Goal: Task Accomplishment & Management: Complete application form

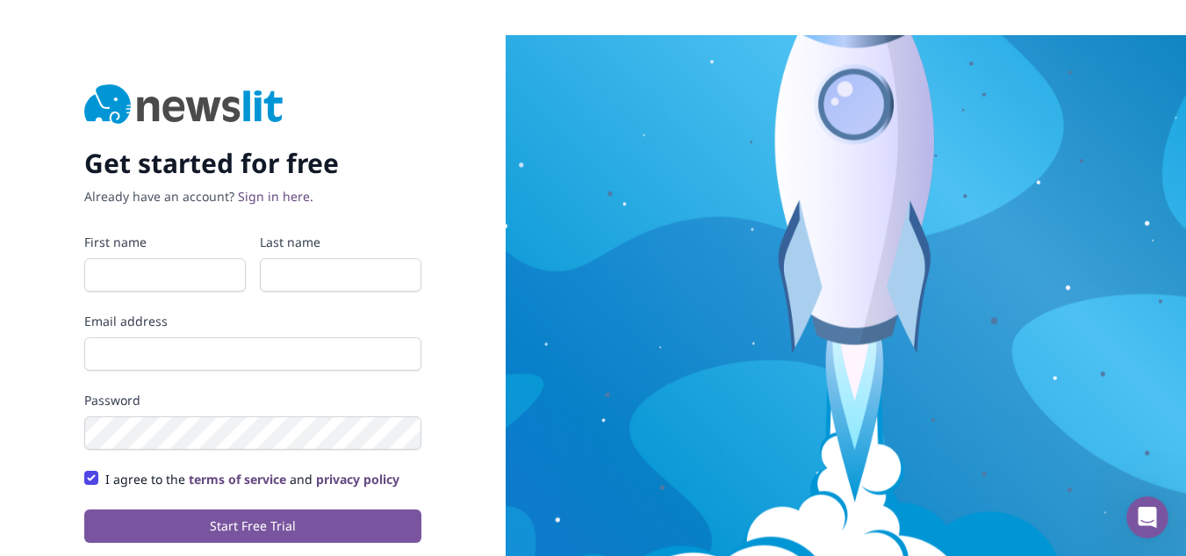
click at [141, 256] on div "First name" at bounding box center [165, 262] width 162 height 58
click at [141, 265] on input "First name" at bounding box center [165, 274] width 162 height 33
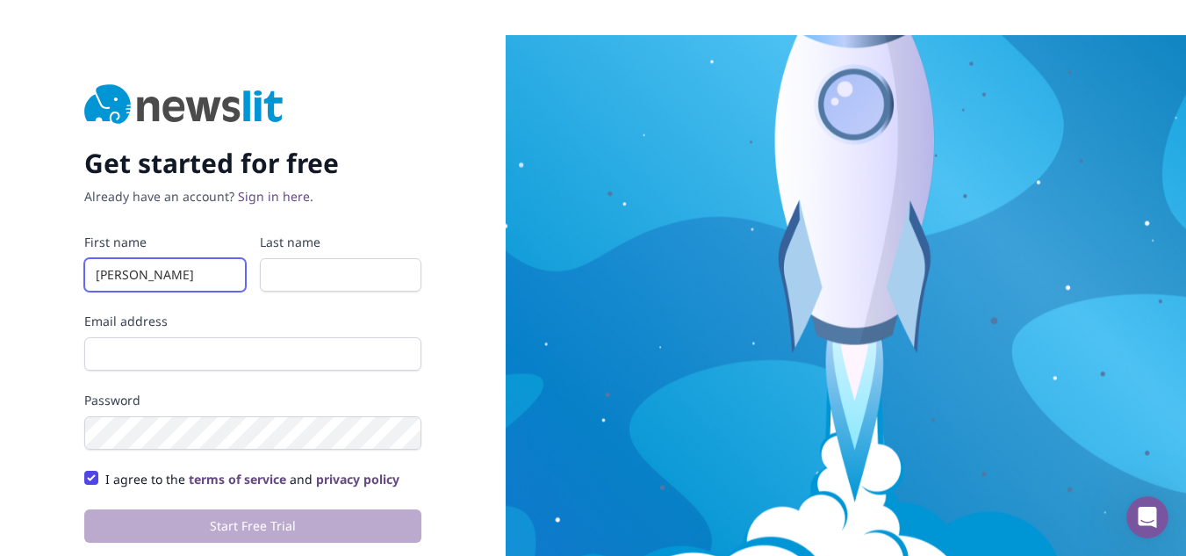
type input "[PERSON_NAME]"
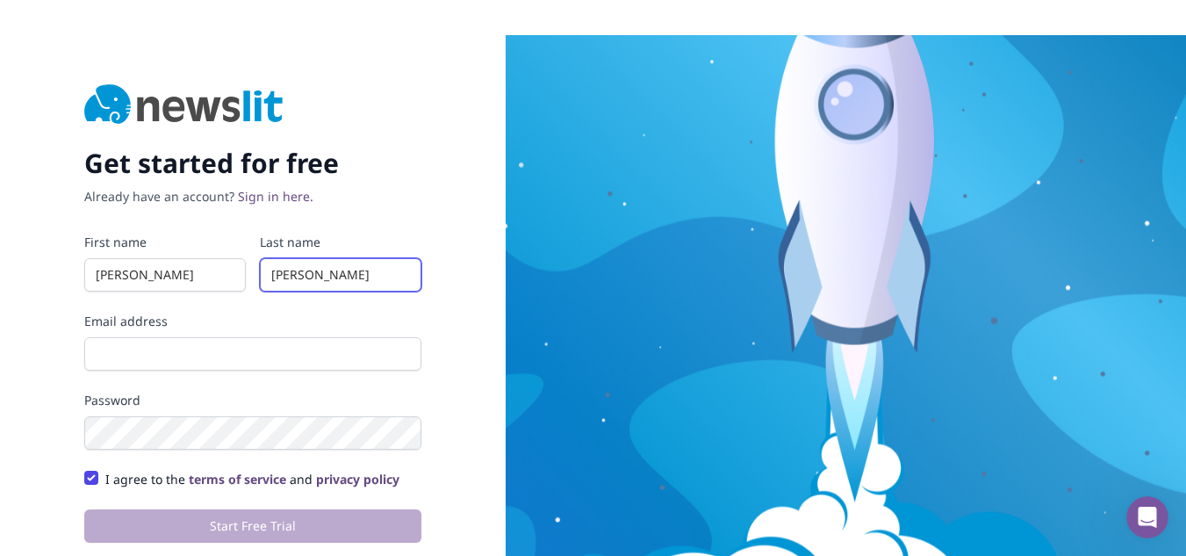
type input "[PERSON_NAME]"
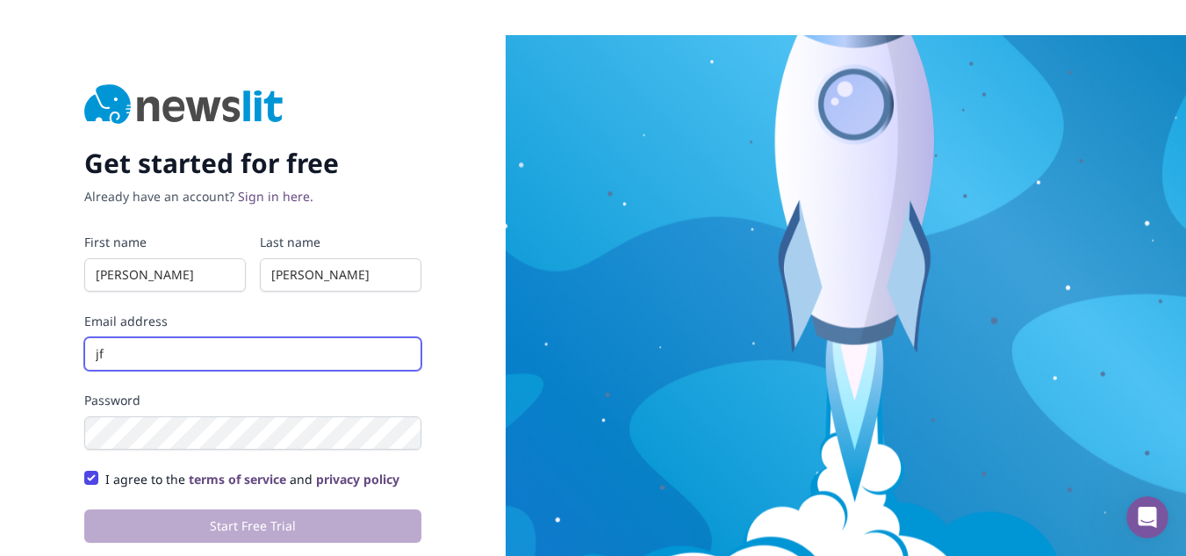
type input "[EMAIL_ADDRESS][DOMAIN_NAME]"
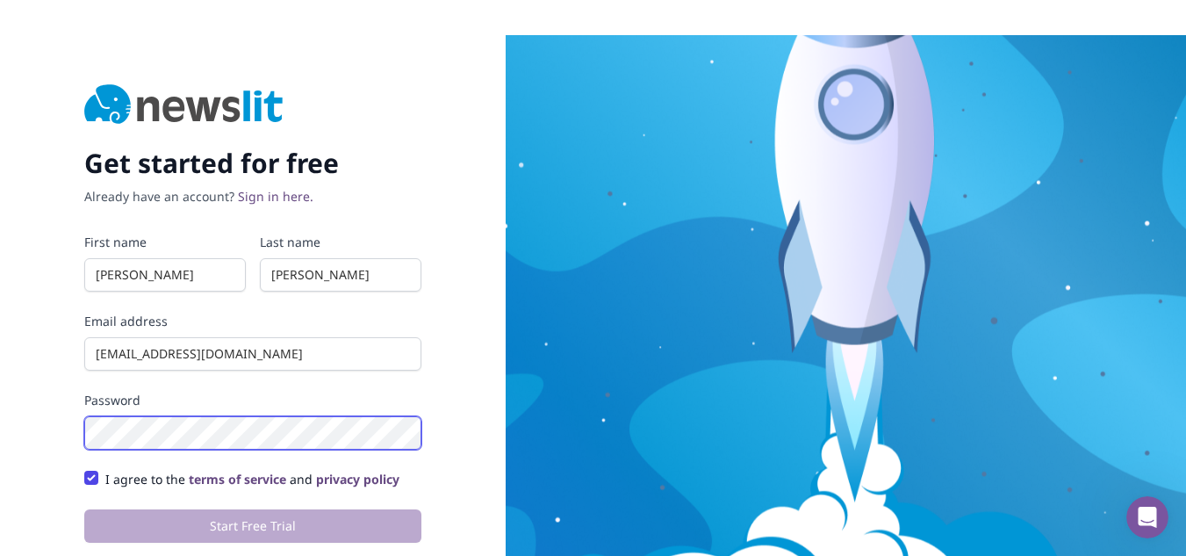
scroll to position [35, 0]
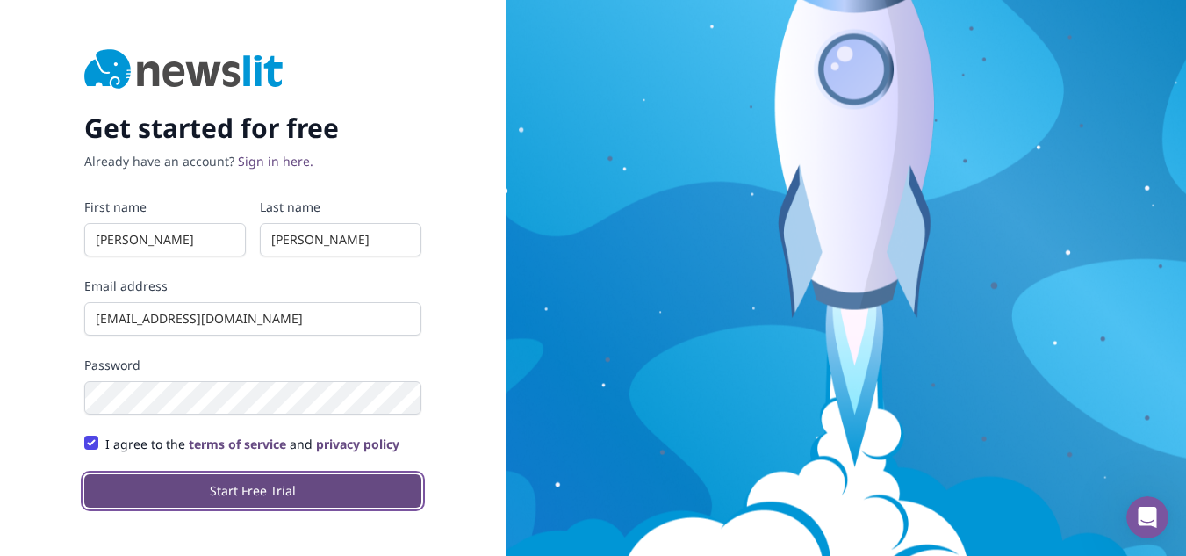
click at [272, 495] on button "Start Free Trial" at bounding box center [252, 490] width 337 height 33
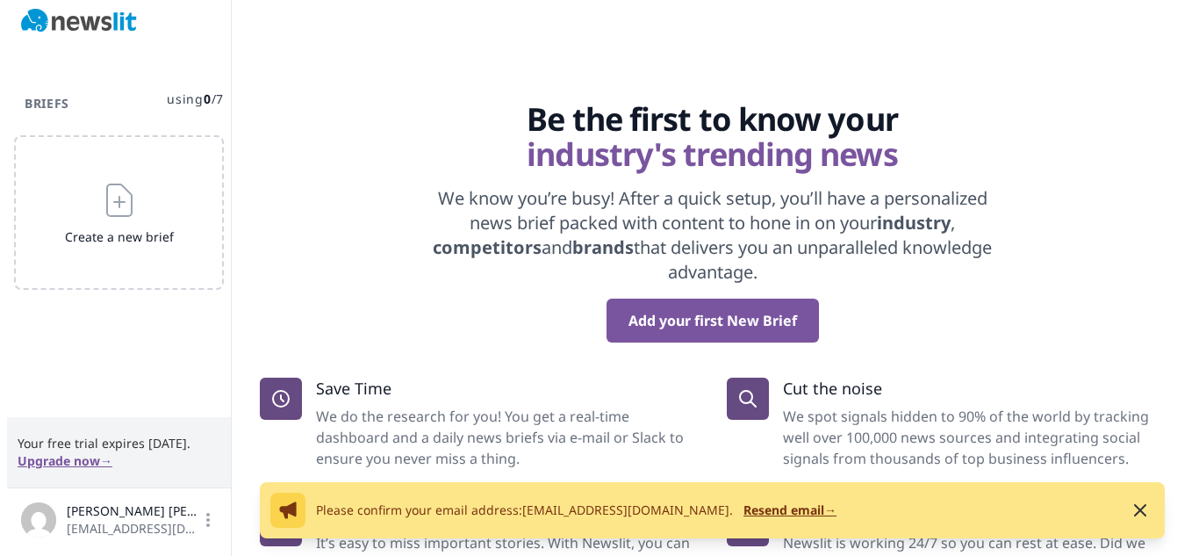
scroll to position [40, 0]
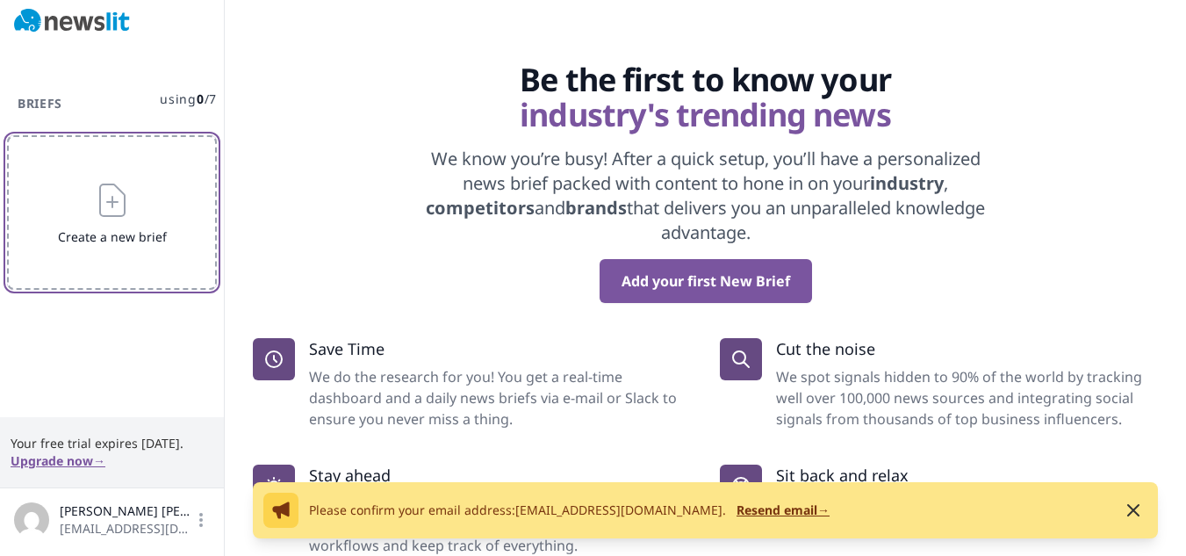
click at [110, 204] on icon "button" at bounding box center [112, 200] width 42 height 42
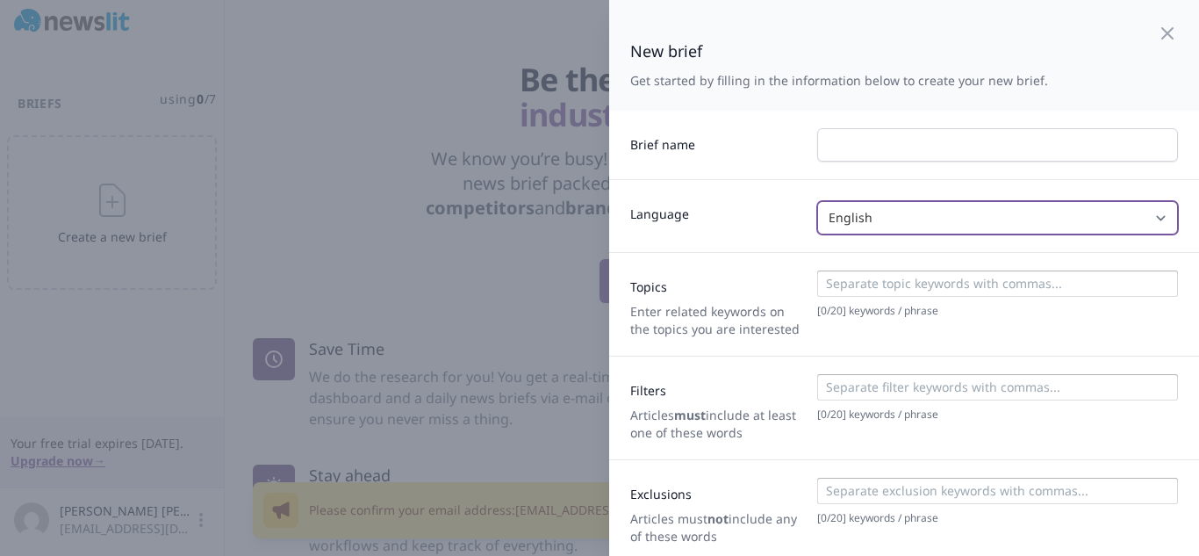
click at [855, 231] on select "English Spanish Italian [PERSON_NAME] Any" at bounding box center [997, 217] width 361 height 33
select select "SPANISH"
click at [817, 201] on select "English Spanish Italian [PERSON_NAME] Any" at bounding box center [997, 217] width 361 height 33
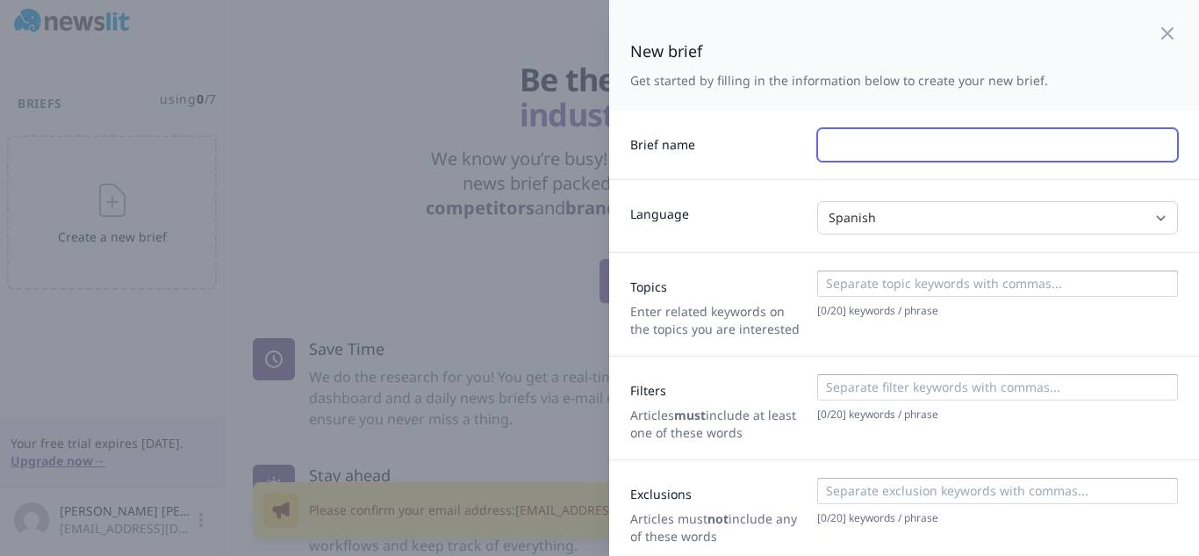
click at [841, 147] on input "text" at bounding box center [997, 144] width 361 height 33
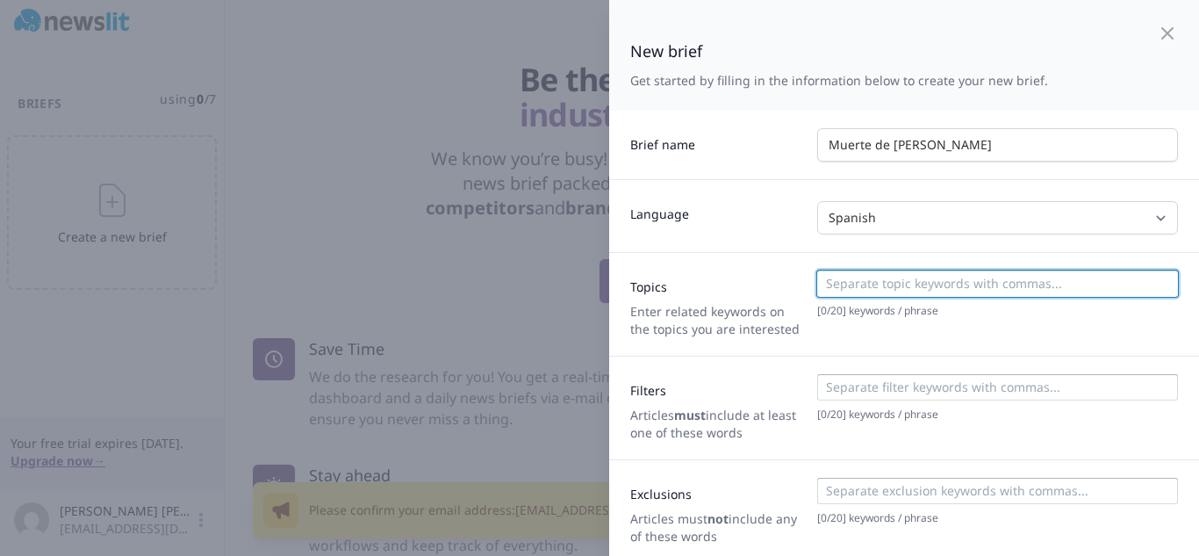
click at [930, 283] on input at bounding box center [997, 284] width 350 height 18
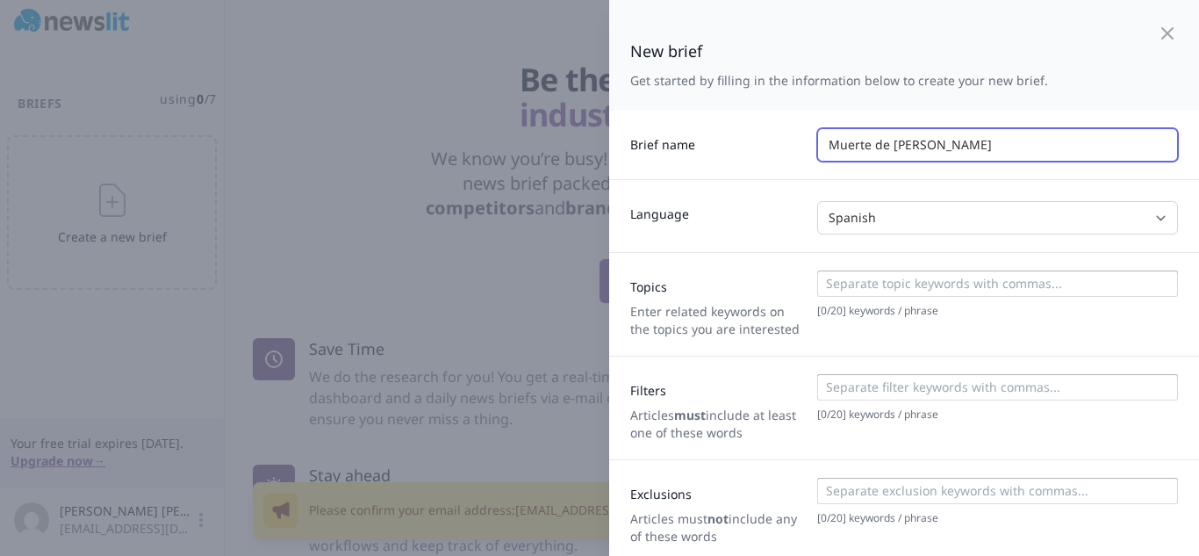
drag, startPoint x: 864, startPoint y: 140, endPoint x: 697, endPoint y: 151, distance: 167.1
click at [697, 151] on div "Brief name Muerte de [PERSON_NAME]" at bounding box center [904, 145] width 590 height 68
drag, startPoint x: 887, startPoint y: 144, endPoint x: 718, endPoint y: 140, distance: 168.6
click at [718, 140] on div "Brief name Entierro de [PERSON_NAME]" at bounding box center [904, 145] width 590 height 68
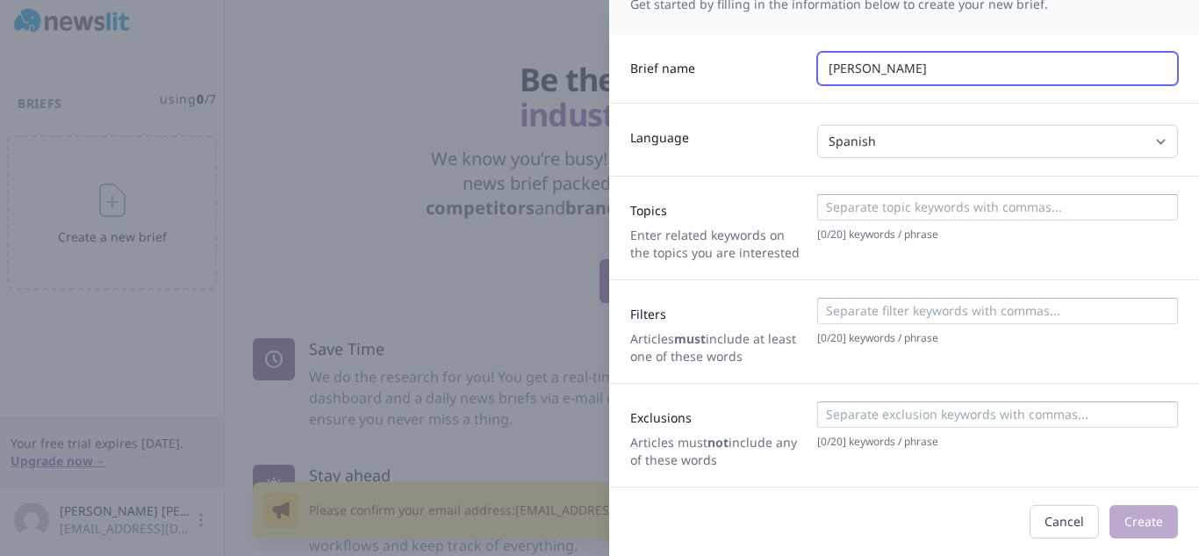
type input "[PERSON_NAME]"
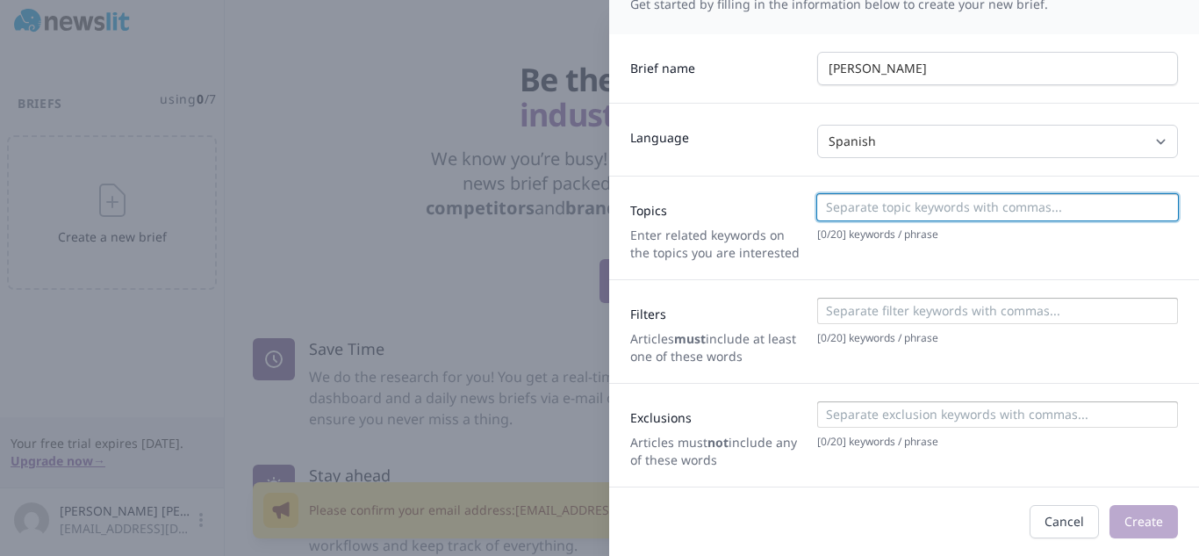
click at [844, 200] on input at bounding box center [997, 207] width 350 height 18
click at [1157, 205] on input "muerte [PERSON_NAME], [PERSON_NAME]," at bounding box center [997, 207] width 350 height 18
type input "muerte [PERSON_NAME], Cepelio [PERSON_NAME] [PERSON_NAME] [PERSON_NAME],"
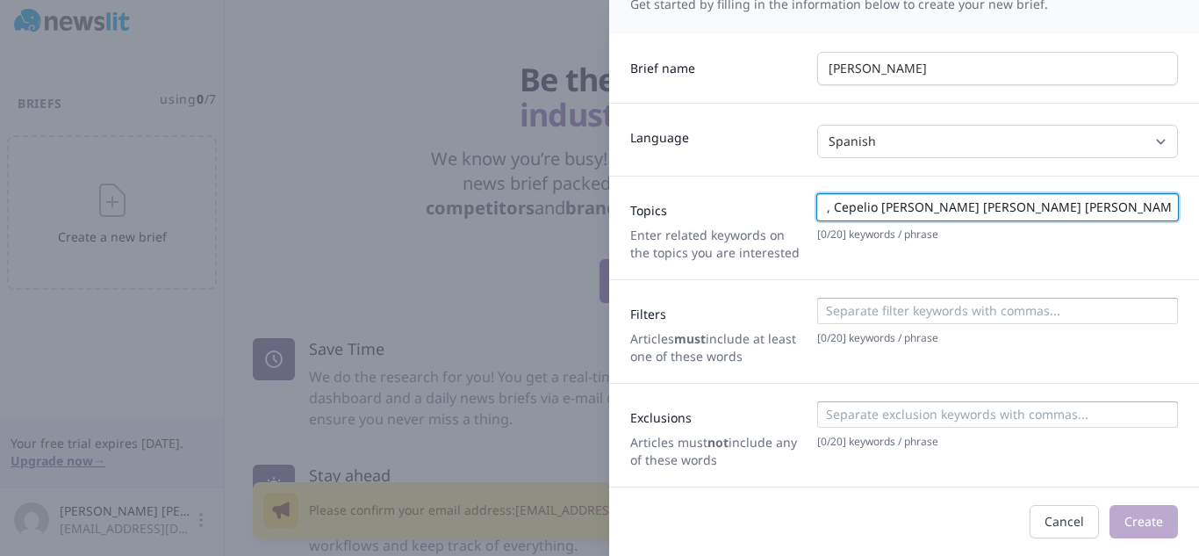
scroll to position [0, 0]
click at [996, 314] on input at bounding box center [997, 311] width 350 height 18
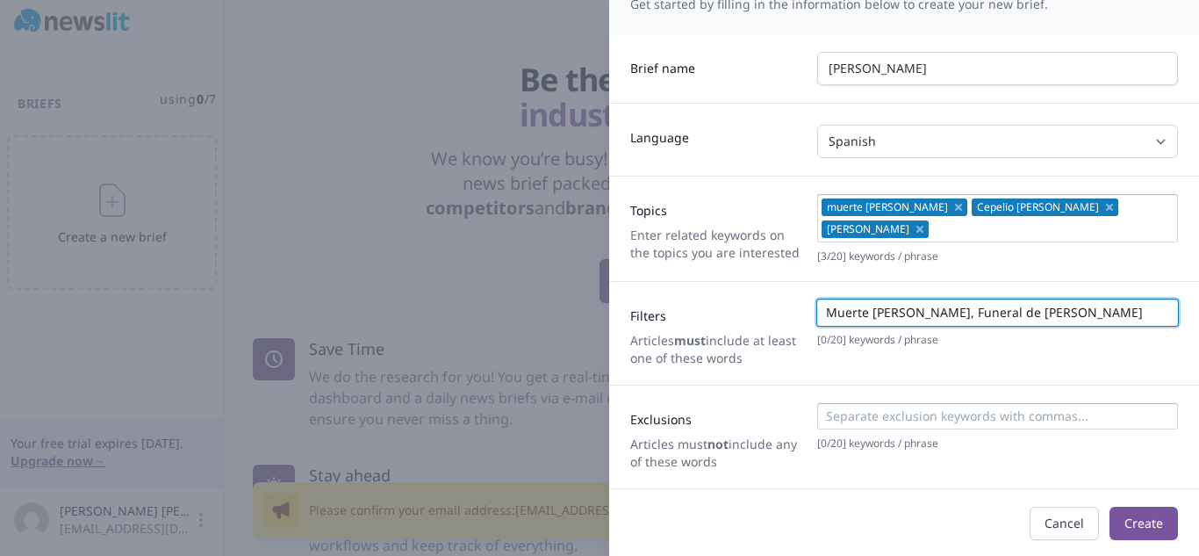
scroll to position [78, 0]
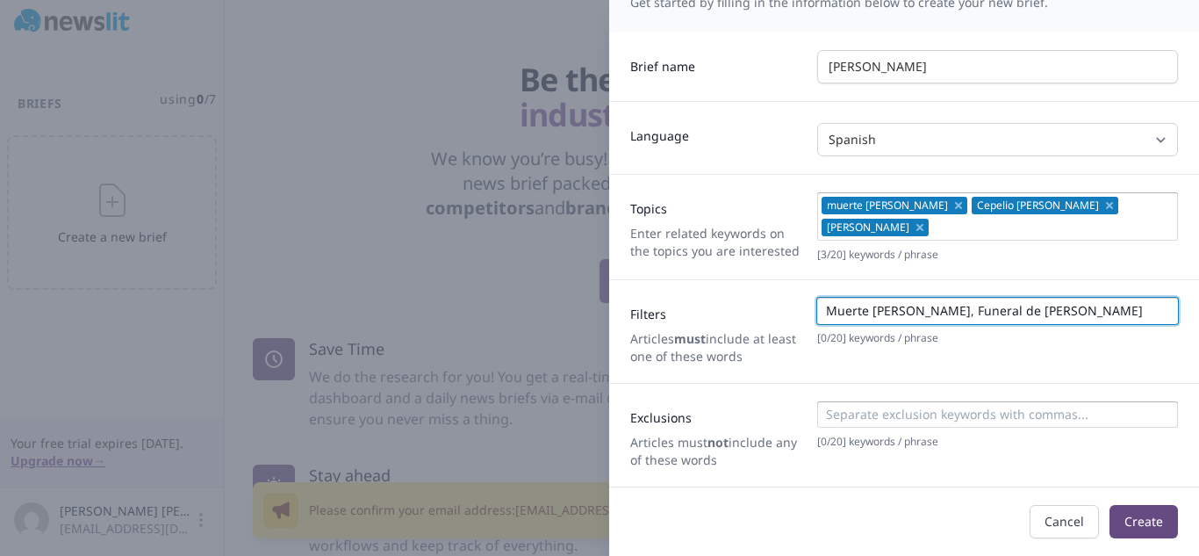
type input "Muerte [PERSON_NAME], Funeral de [PERSON_NAME]"
click at [1123, 512] on button "Create" at bounding box center [1144, 521] width 68 height 33
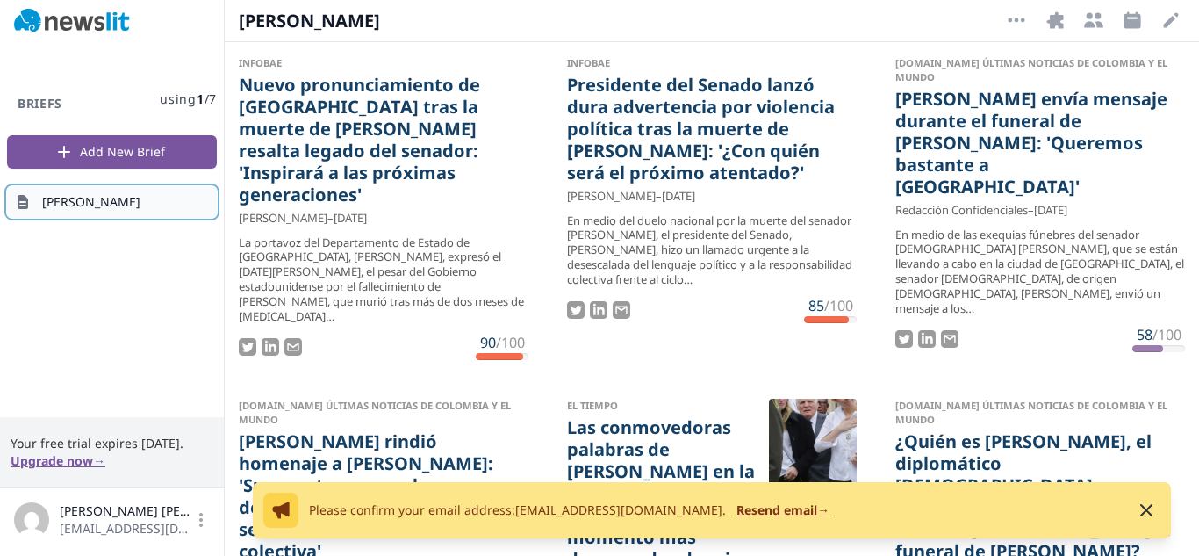
click at [90, 205] on span "[PERSON_NAME]" at bounding box center [91, 202] width 98 height 18
click at [97, 201] on span "[PERSON_NAME]" at bounding box center [91, 202] width 98 height 18
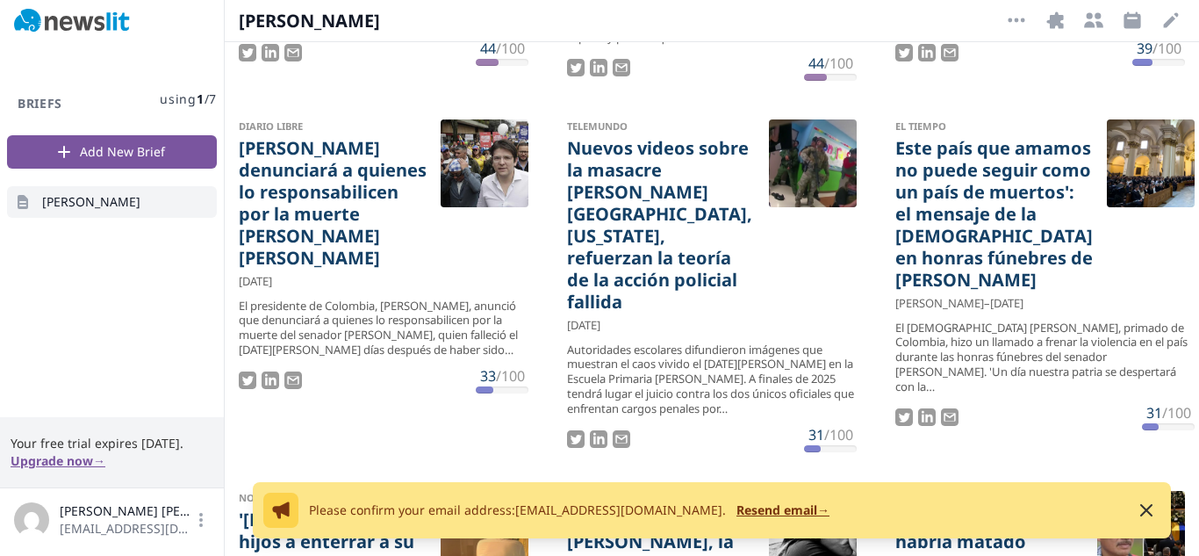
scroll to position [638, 0]
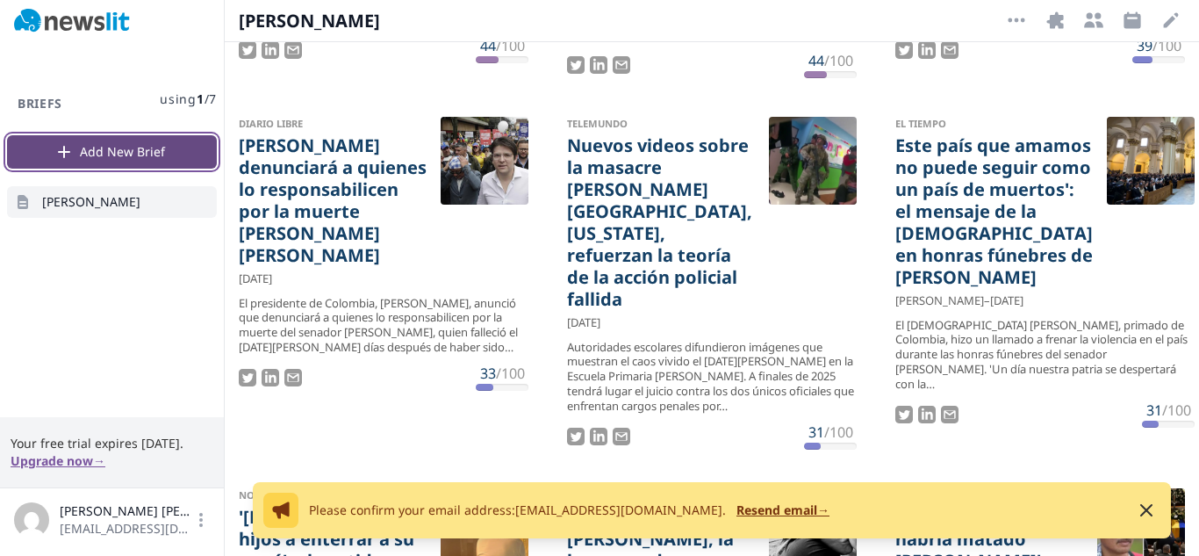
click at [142, 151] on button "Add New Brief" at bounding box center [112, 151] width 210 height 33
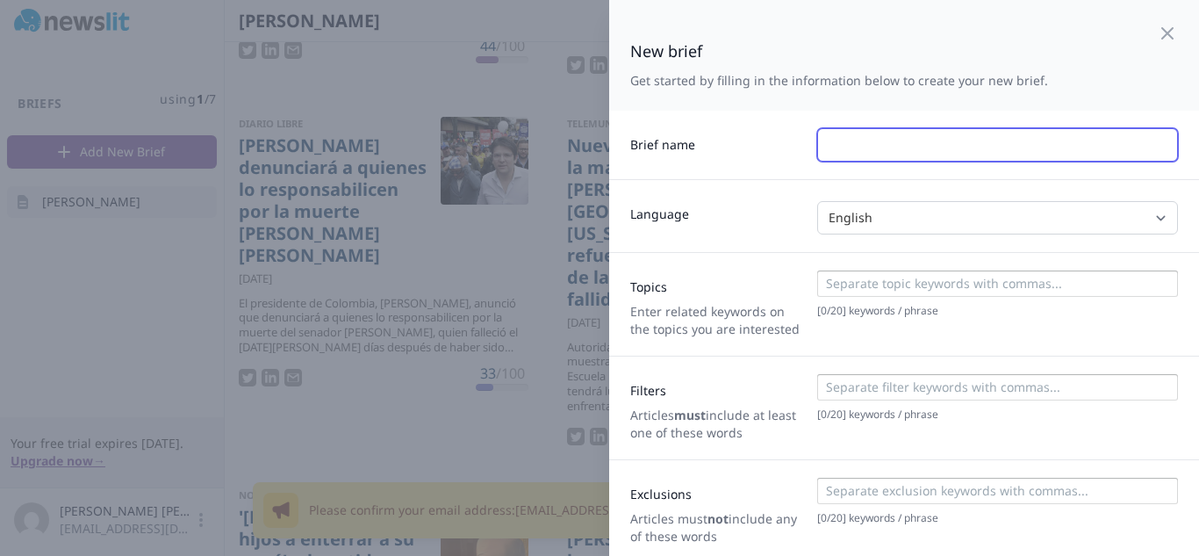
click at [903, 150] on input "text" at bounding box center [997, 144] width 361 height 33
type input "Politica"
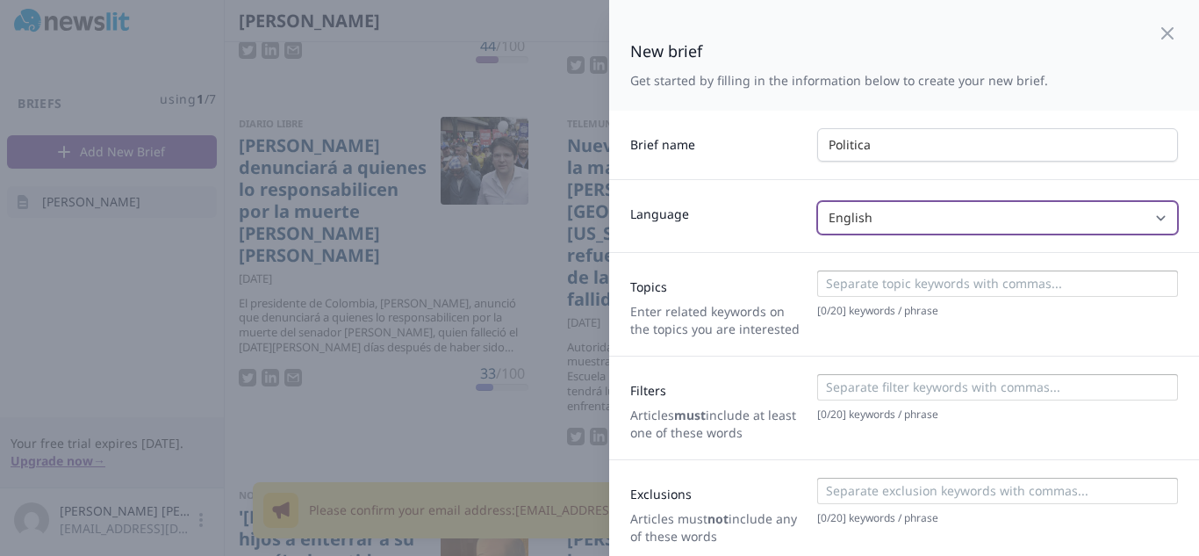
click at [887, 222] on select "English Spanish Italian [PERSON_NAME] Any" at bounding box center [997, 217] width 361 height 33
select select "SPANISH"
click at [817, 201] on select "English Spanish Italian [PERSON_NAME] Any" at bounding box center [997, 217] width 361 height 33
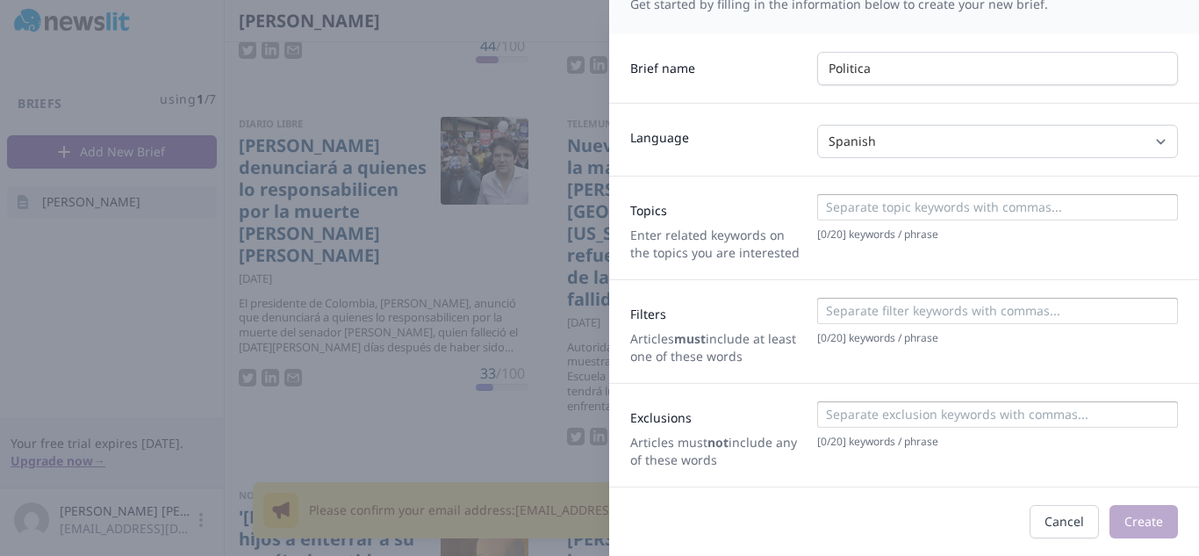
click at [851, 216] on div at bounding box center [997, 209] width 350 height 22
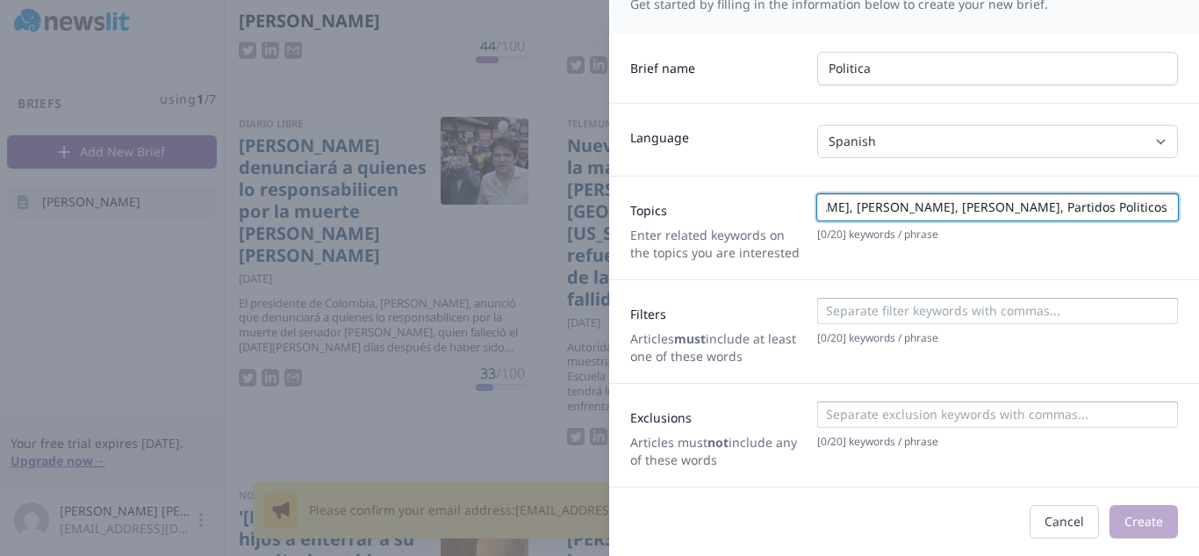
scroll to position [0, 1957]
type input "Politica colombiana, Congreso de Colombia, senado de Colombia, Presidencia de C…"
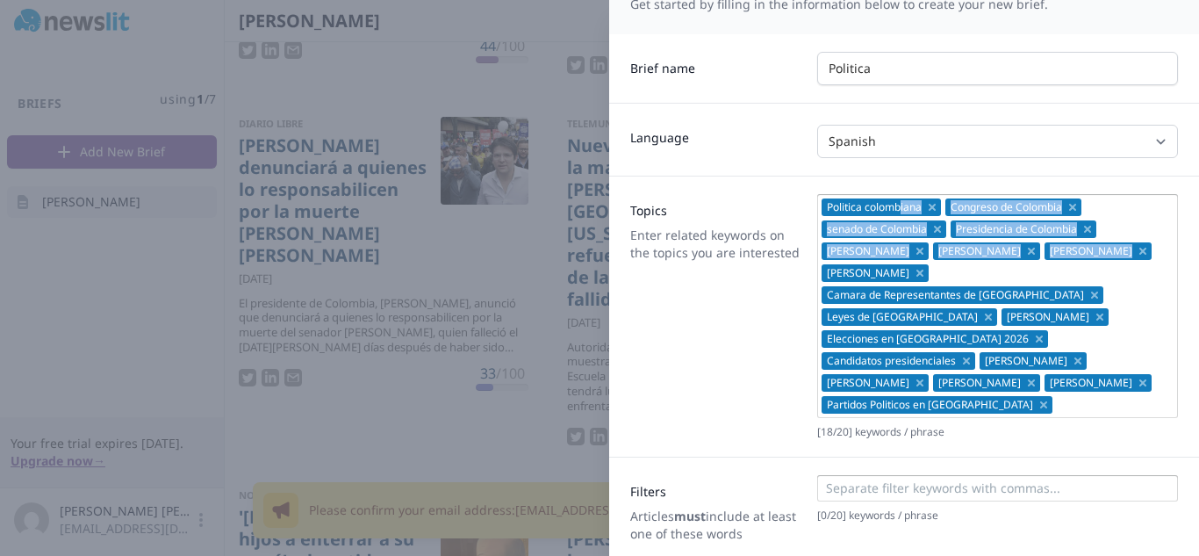
drag, startPoint x: 1160, startPoint y: 208, endPoint x: 895, endPoint y: 209, distance: 264.2
click at [895, 209] on div "Politica [DEMOGRAPHIC_DATA] Congreso de Colombia senado de Colombia Presidencia…" at bounding box center [997, 306] width 361 height 224
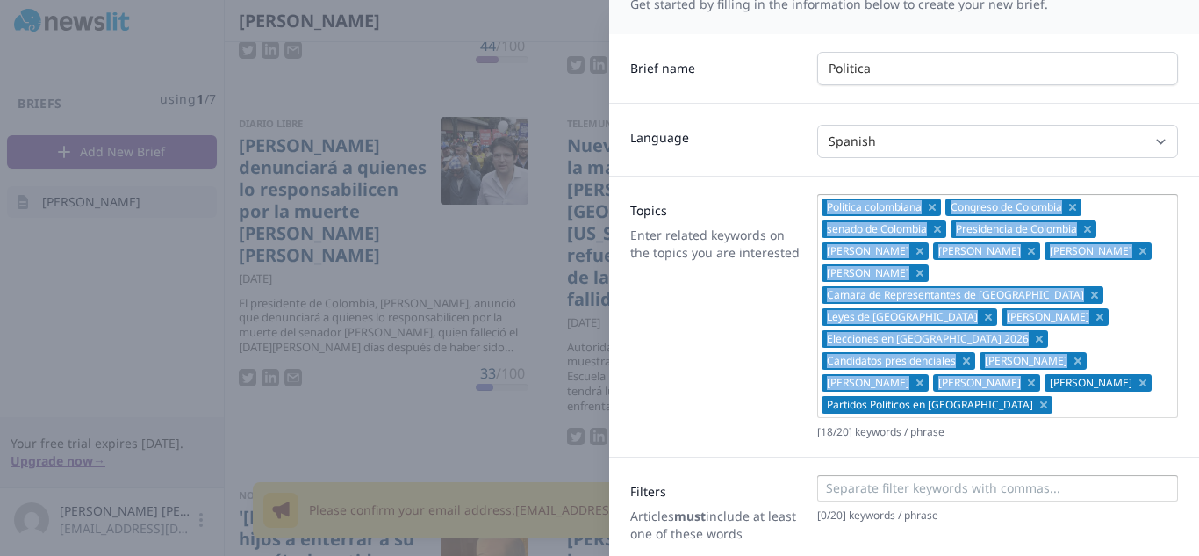
drag, startPoint x: 1104, startPoint y: 352, endPoint x: 823, endPoint y: 198, distance: 320.6
click at [823, 198] on div "Politica [DEMOGRAPHIC_DATA] Congreso de Colombia senado de Colombia Presidencia…" at bounding box center [997, 306] width 361 height 224
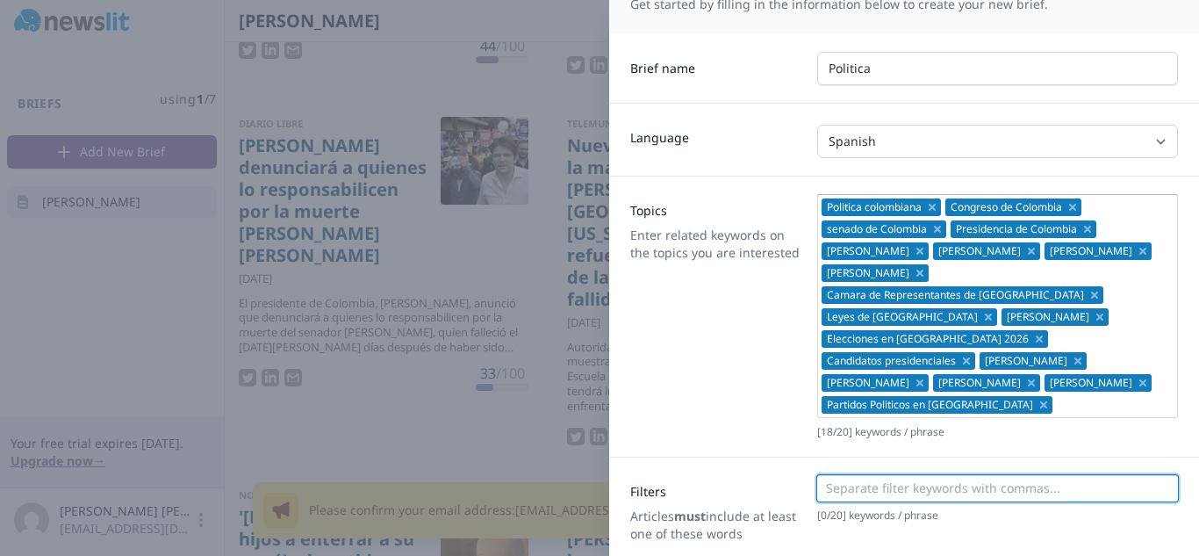
click at [845, 479] on input at bounding box center [997, 488] width 350 height 18
paste input "[DOMAIN_NAME]"
type input "a"
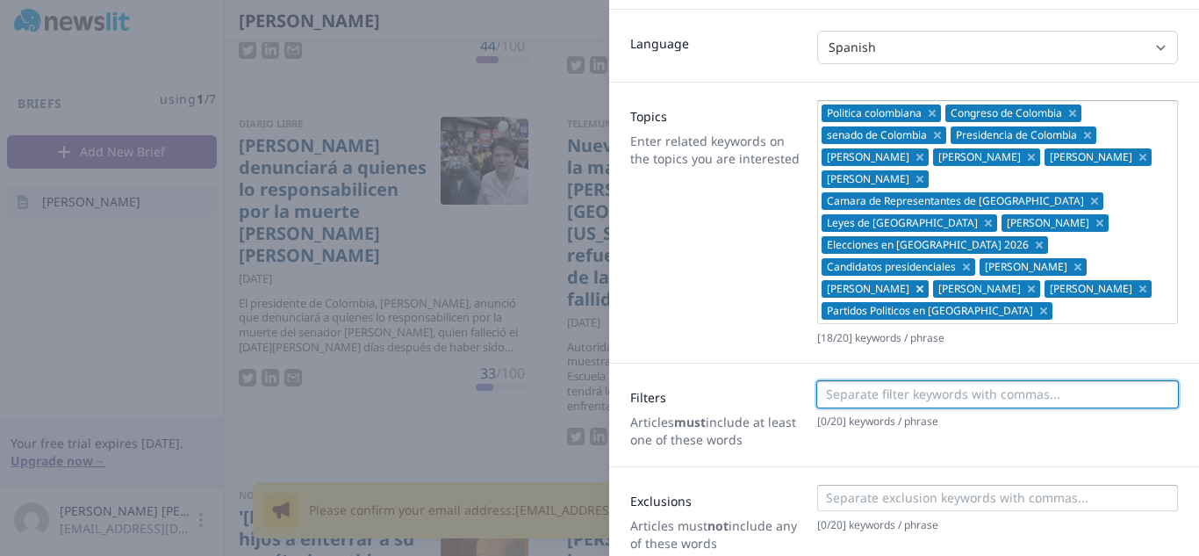
scroll to position [232, 0]
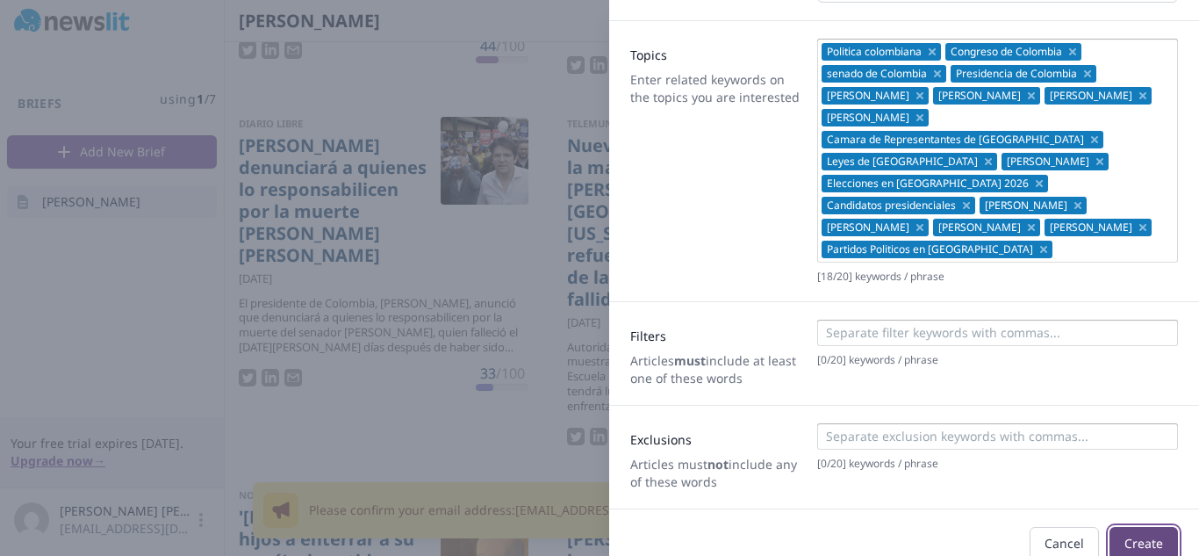
click at [1139, 527] on button "Create" at bounding box center [1144, 543] width 68 height 33
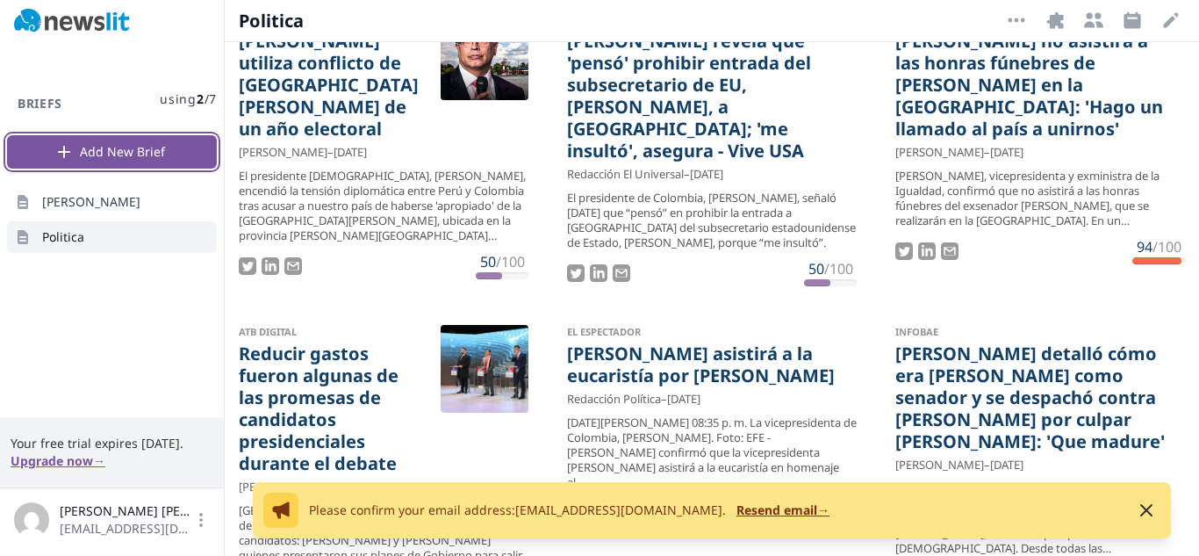
scroll to position [2113, 0]
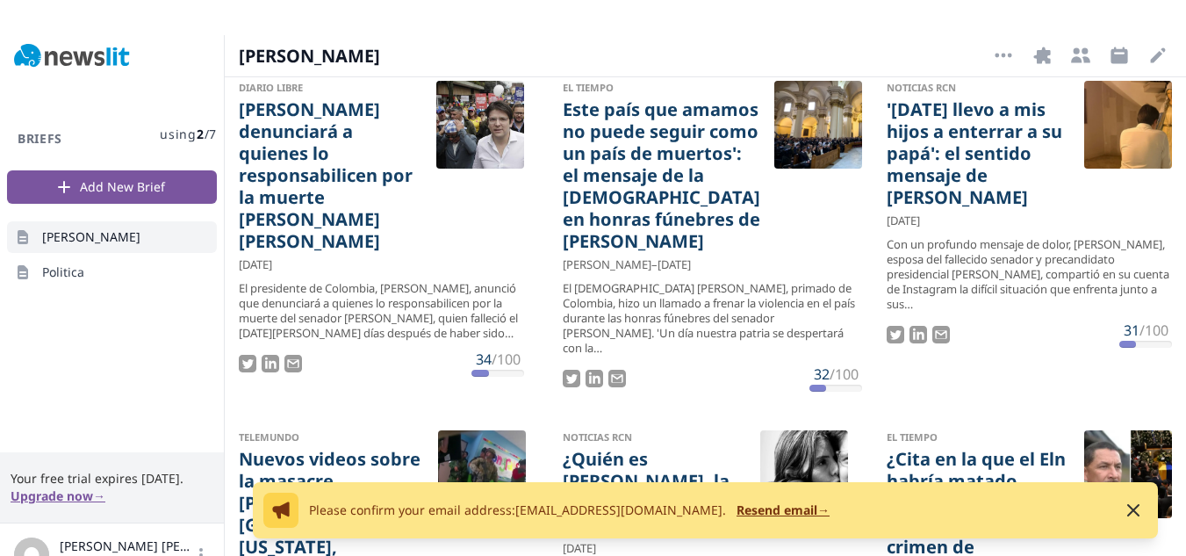
scroll to position [891, 0]
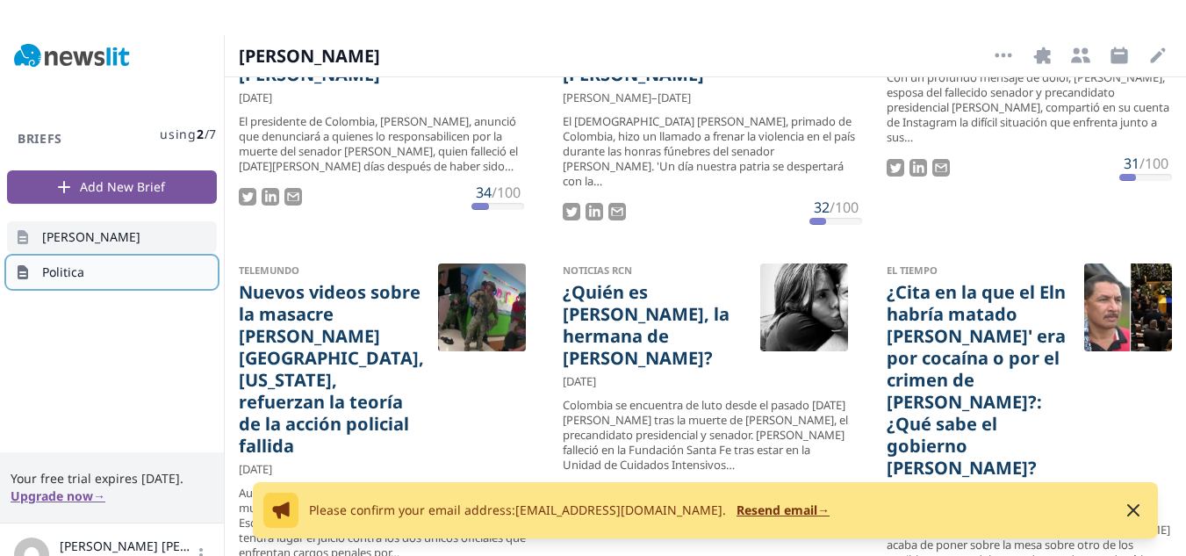
click at [85, 264] on link "Politica" at bounding box center [112, 272] width 210 height 32
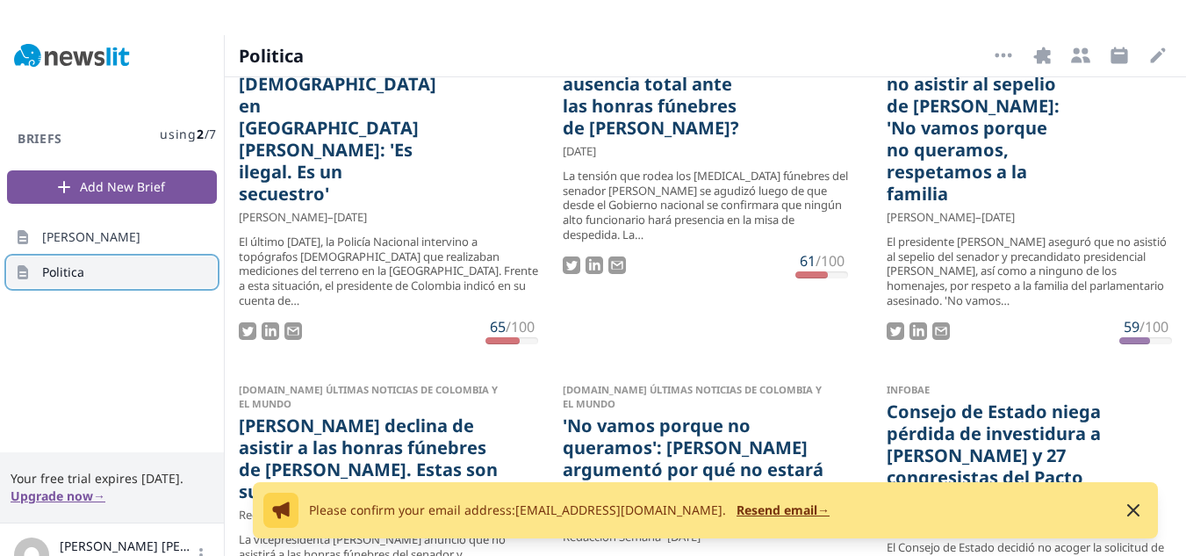
scroll to position [1159, 0]
